Goal: Task Accomplishment & Management: Manage account settings

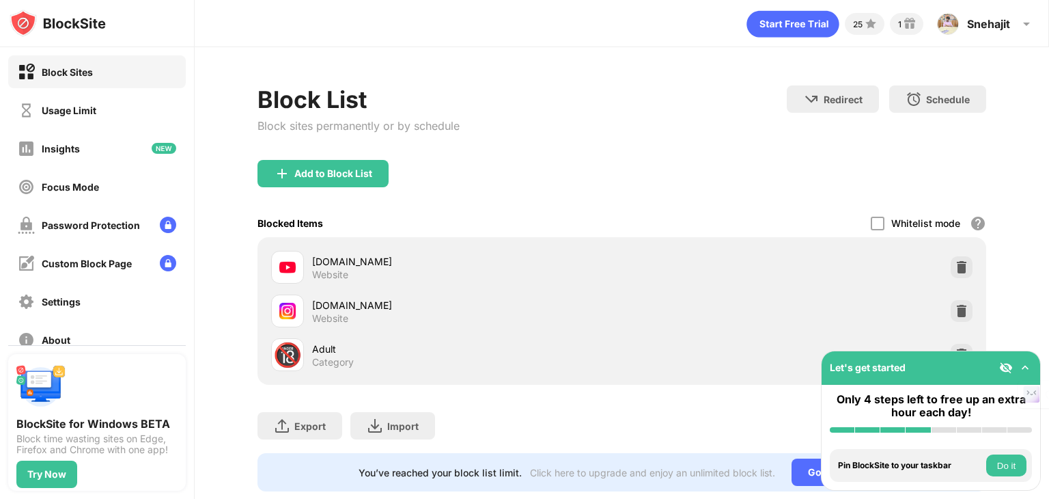
click at [1022, 364] on img at bounding box center [1025, 368] width 14 height 14
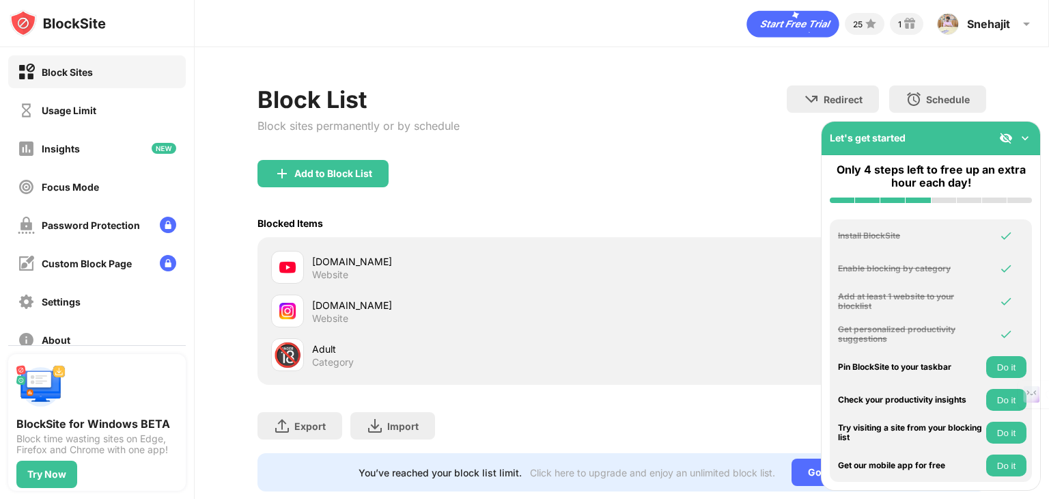
click at [1027, 139] on img at bounding box center [1025, 138] width 14 height 14
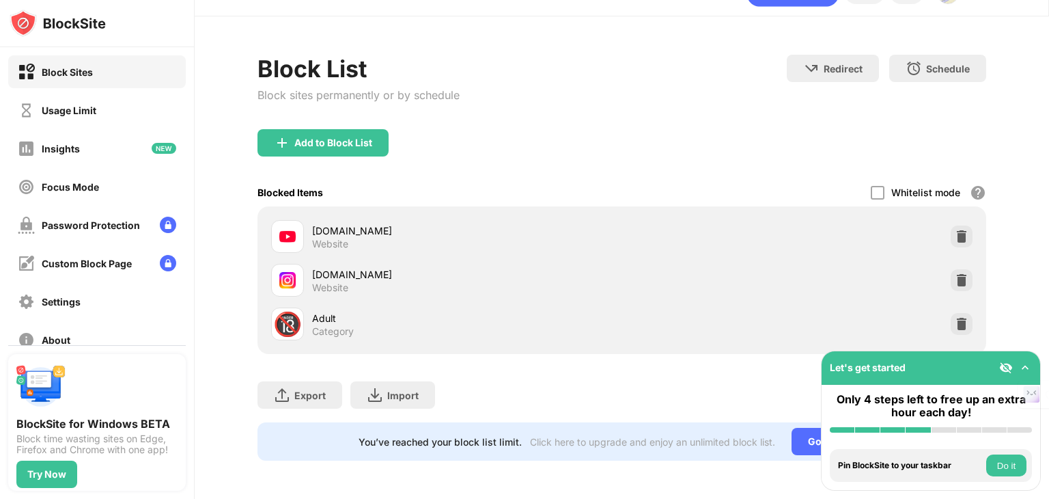
scroll to position [40, 0]
click at [955, 317] on img at bounding box center [962, 324] width 14 height 14
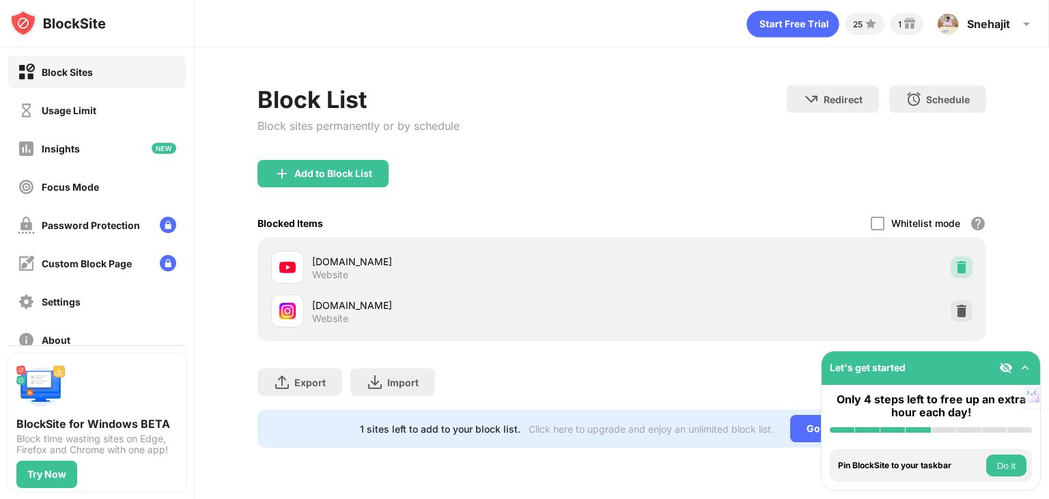
click at [955, 268] on img at bounding box center [962, 267] width 14 height 14
